Goal: Transaction & Acquisition: Purchase product/service

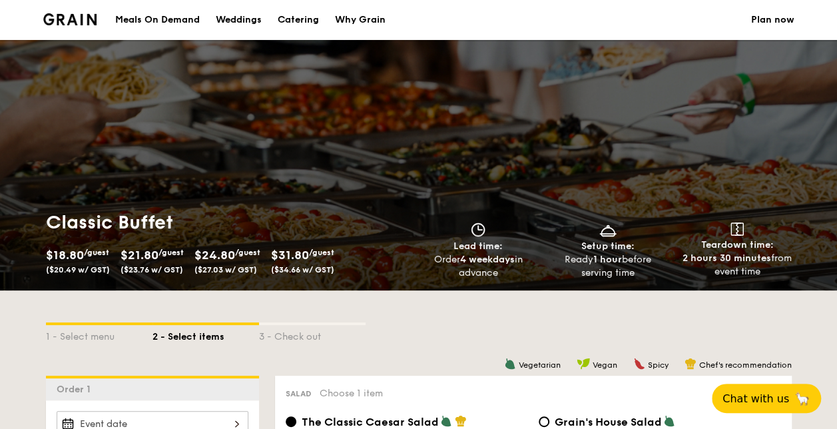
click at [285, 24] on div "Catering" at bounding box center [298, 20] width 41 height 40
select select
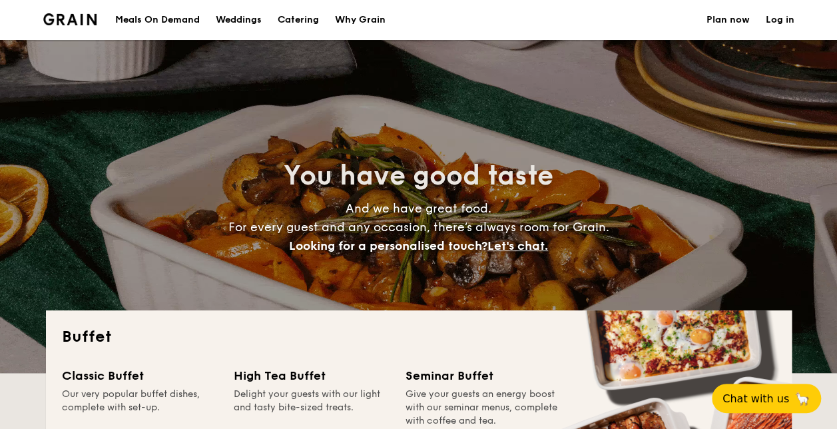
click at [277, 21] on link "Catering" at bounding box center [298, 20] width 57 height 40
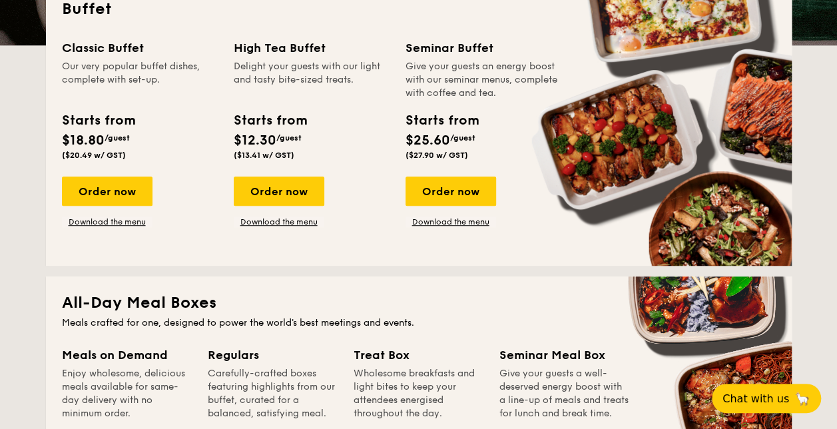
scroll to position [333, 0]
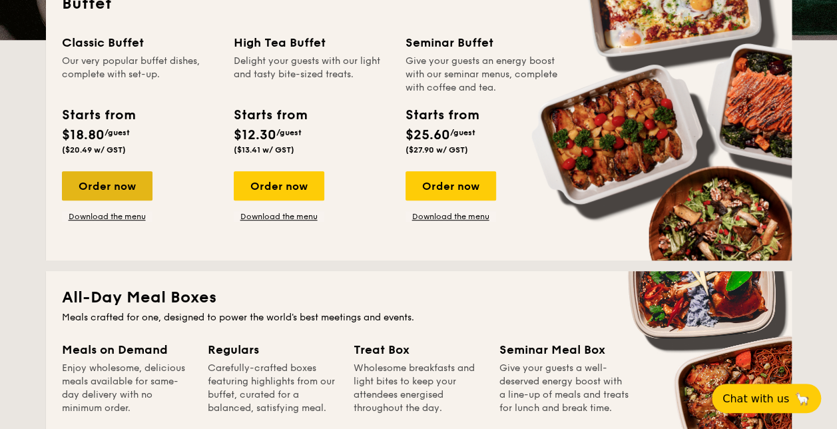
click at [127, 179] on div "Order now" at bounding box center [107, 185] width 91 height 29
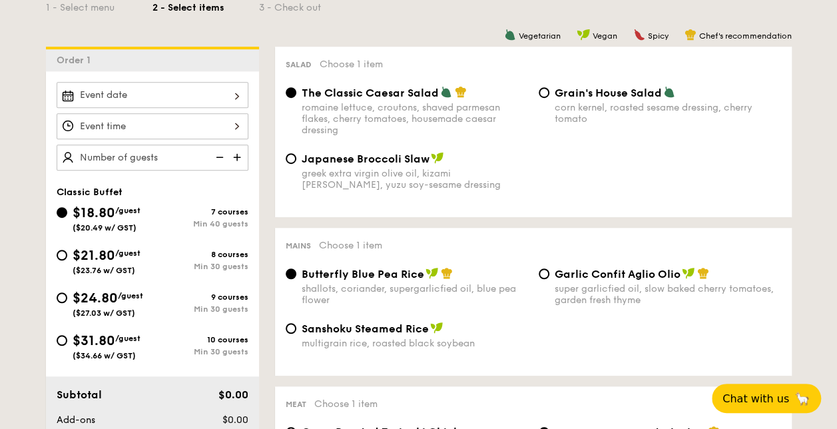
scroll to position [333, 0]
